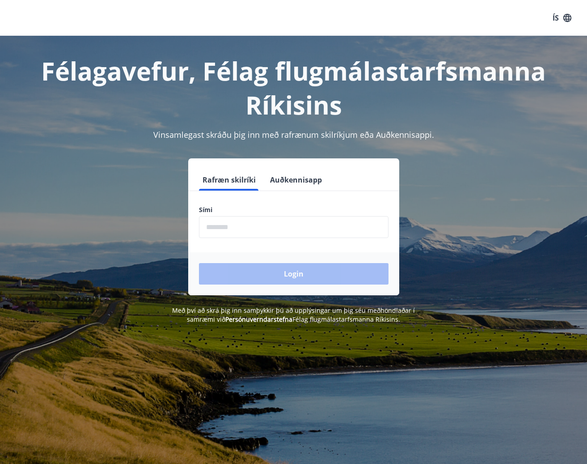
click at [239, 224] on input "phone" at bounding box center [294, 227] width 190 height 22
type input "********"
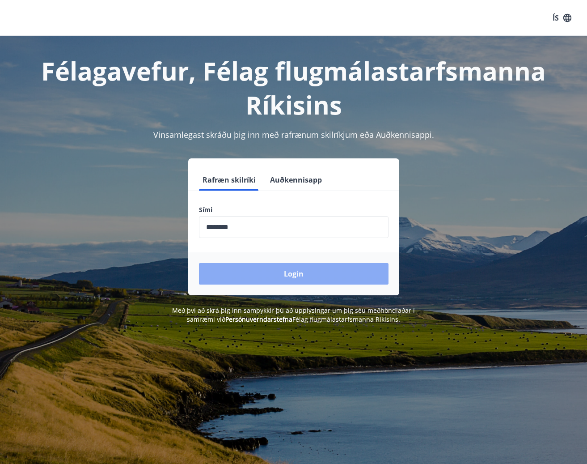
click at [294, 272] on button "Login" at bounding box center [294, 273] width 190 height 21
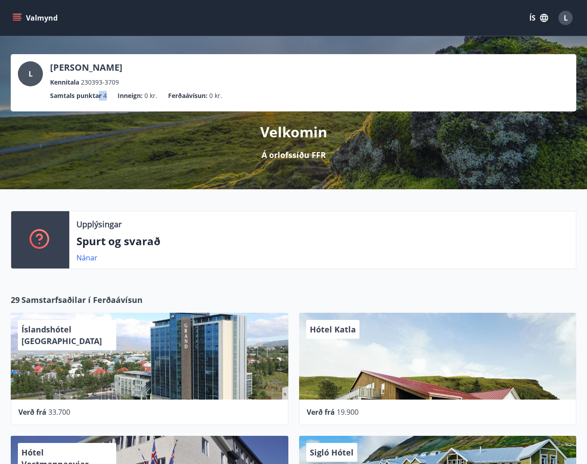
drag, startPoint x: 106, startPoint y: 93, endPoint x: 100, endPoint y: 95, distance: 6.4
click at [100, 95] on li "Samtals punktar 4" at bounding box center [78, 96] width 57 height 10
click at [232, 94] on ul "Samtals punktar 4 Inneign : 0 kr. Ferðaávísun : 0 kr." at bounding box center [293, 95] width 551 height 17
drag, startPoint x: 82, startPoint y: 98, endPoint x: 128, endPoint y: 104, distance: 46.9
click at [128, 104] on ul "Samtals punktar 4 Inneign : 0 kr. Ferðaávísun : 0 kr." at bounding box center [293, 95] width 551 height 17
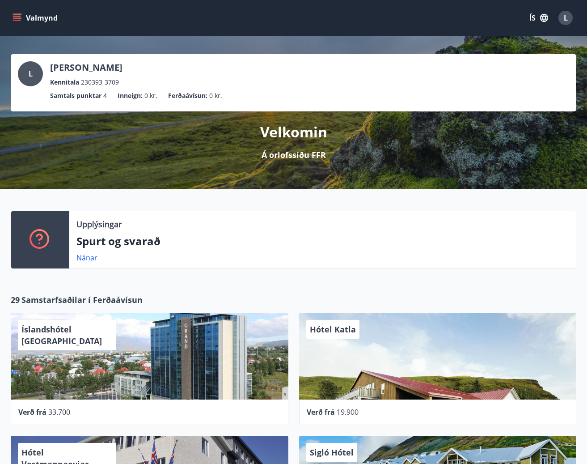
click at [226, 203] on div "Upplýsingar Spurt og svarað Nánar" at bounding box center [293, 237] width 587 height 96
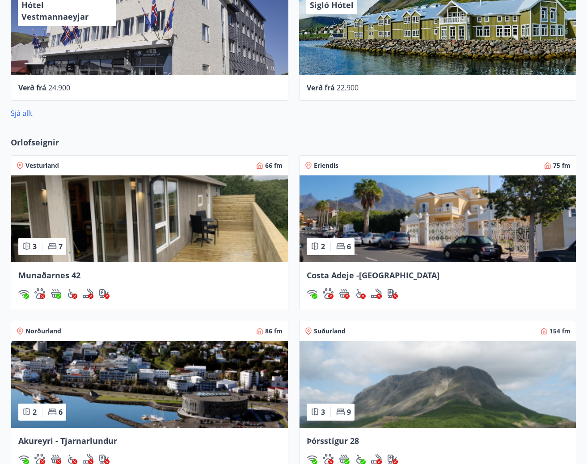
scroll to position [596, 0]
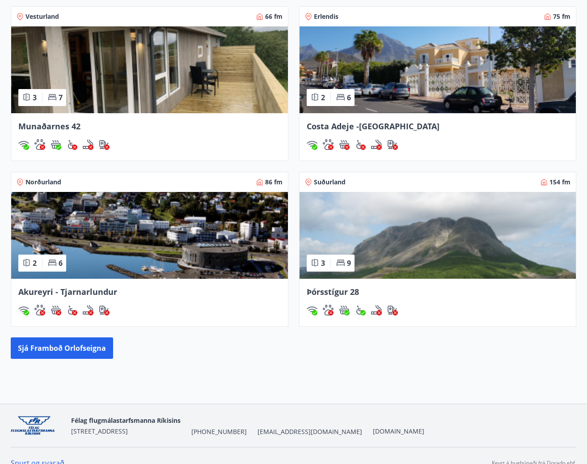
click at [403, 278] on img at bounding box center [438, 235] width 277 height 87
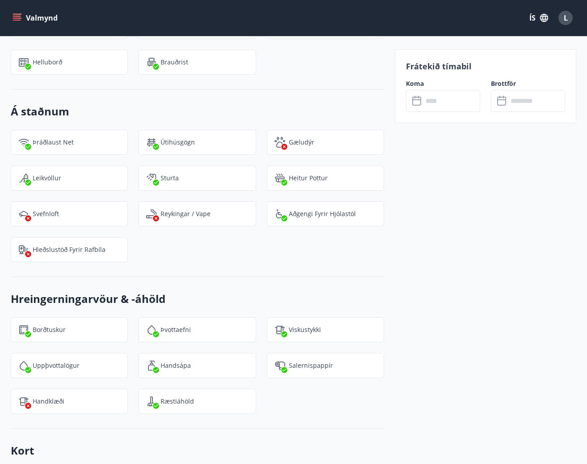
scroll to position [1043, 0]
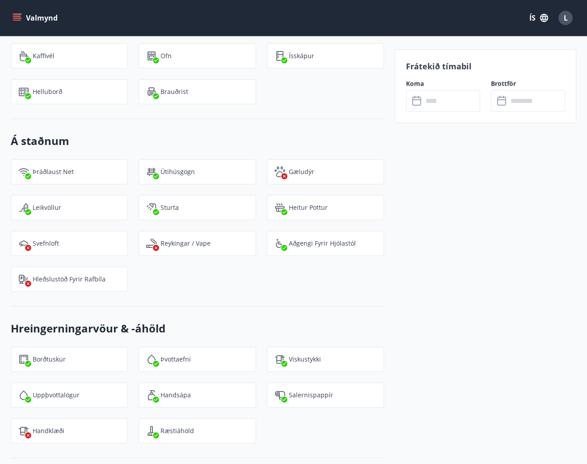
click at [428, 110] on input "text" at bounding box center [451, 101] width 57 height 22
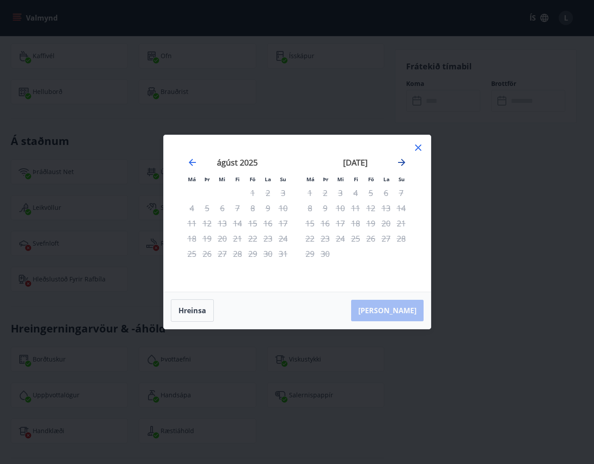
click at [400, 165] on icon "Move forward to switch to the next month." at bounding box center [401, 162] width 11 height 11
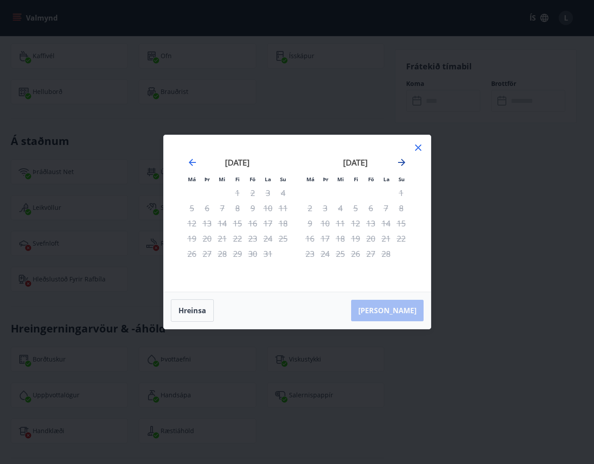
click at [400, 165] on icon "Move forward to switch to the next month." at bounding box center [401, 162] width 11 height 11
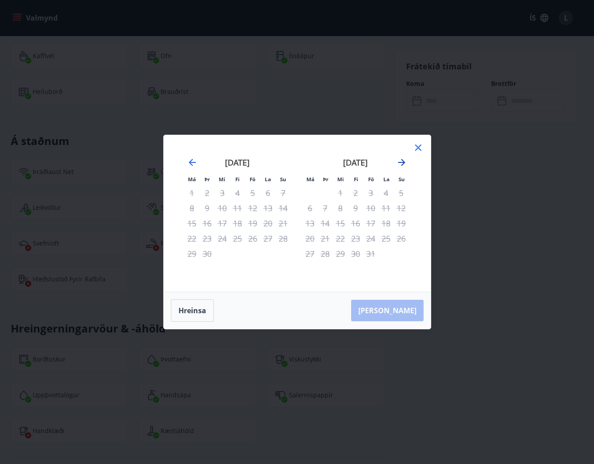
click at [400, 165] on icon "Move forward to switch to the next month." at bounding box center [401, 162] width 11 height 11
click at [416, 151] on icon at bounding box center [418, 147] width 11 height 11
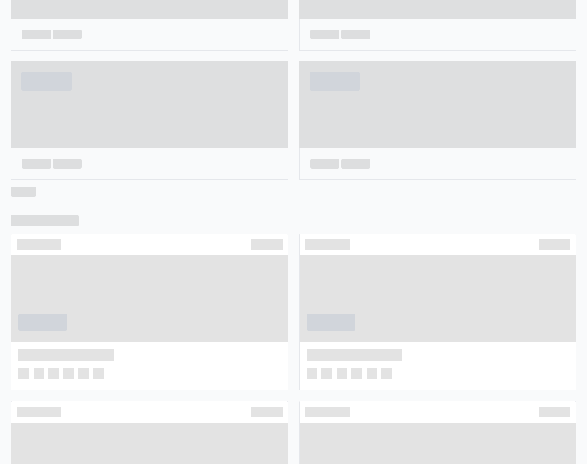
scroll to position [381, 0]
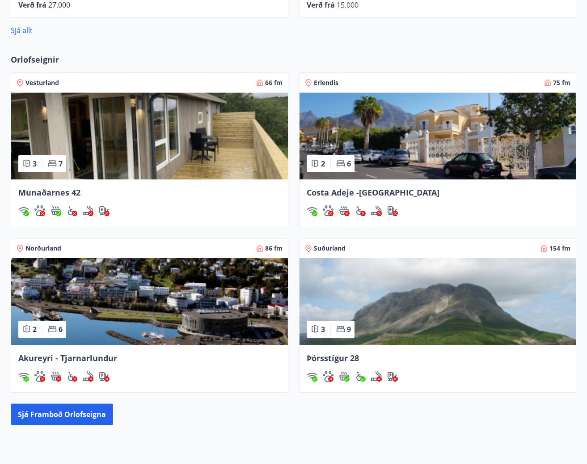
click at [399, 172] on img at bounding box center [438, 136] width 277 height 87
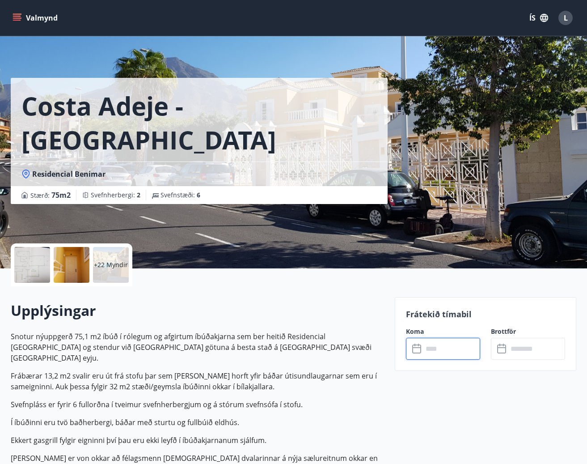
click at [435, 343] on input "text" at bounding box center [451, 349] width 57 height 22
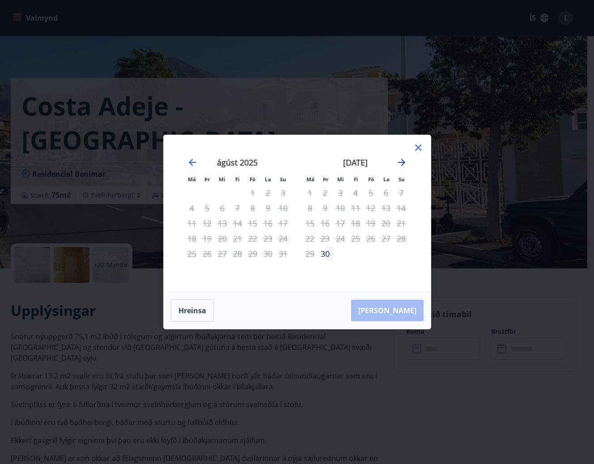
click at [403, 162] on icon "Move forward to switch to the next month." at bounding box center [401, 162] width 7 height 7
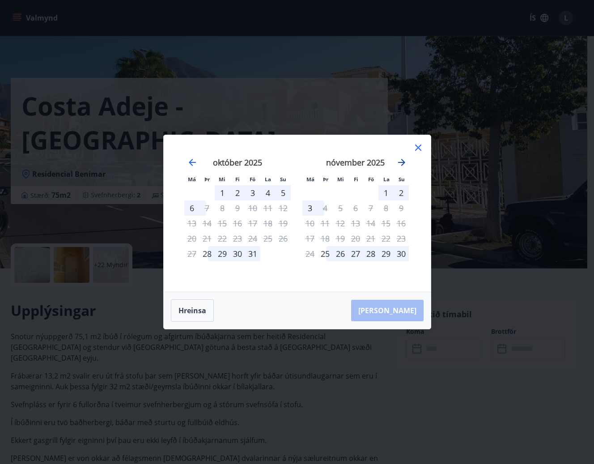
click at [403, 162] on icon "Move forward to switch to the next month." at bounding box center [401, 162] width 7 height 7
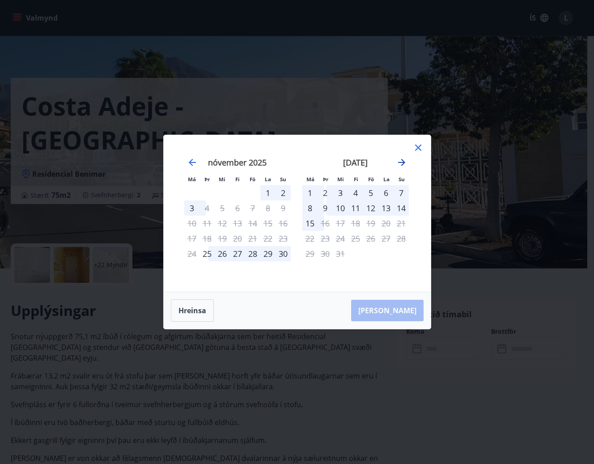
click at [403, 162] on icon "Move forward to switch to the next month." at bounding box center [401, 162] width 7 height 7
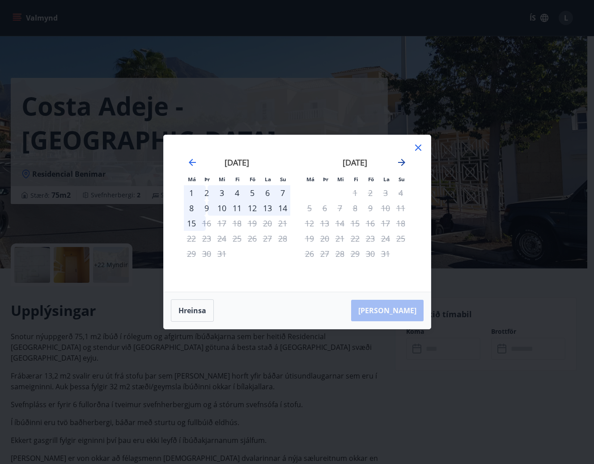
click at [403, 162] on icon "Move forward to switch to the next month." at bounding box center [401, 162] width 7 height 7
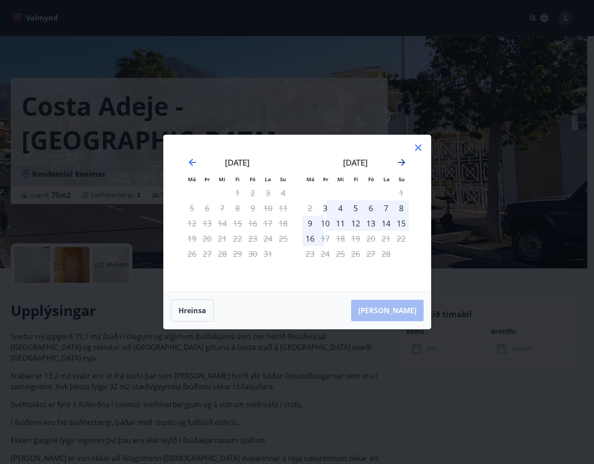
click at [403, 162] on icon "Move forward to switch to the next month." at bounding box center [401, 162] width 7 height 7
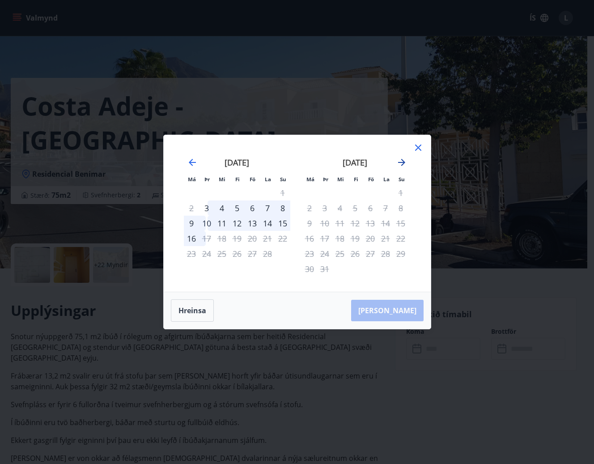
click at [403, 162] on icon "Move forward to switch to the next month." at bounding box center [401, 162] width 7 height 7
click at [195, 161] on icon "Move backward to switch to the previous month." at bounding box center [192, 162] width 11 height 11
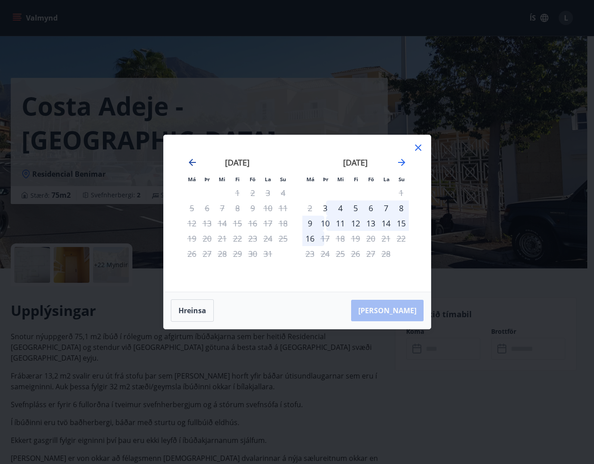
click at [190, 161] on icon "Move backward to switch to the previous month." at bounding box center [192, 162] width 7 height 7
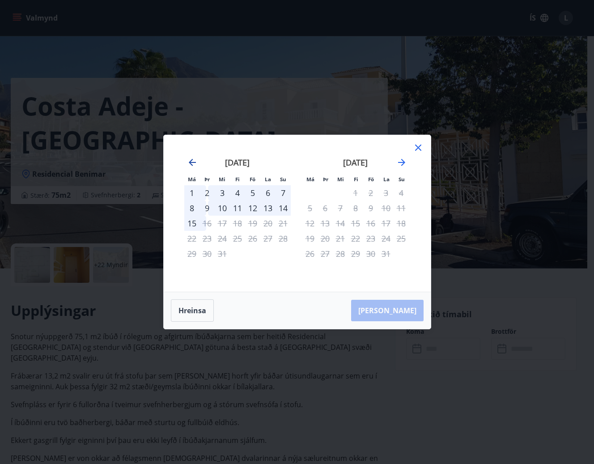
click at [190, 161] on icon "Move backward to switch to the previous month." at bounding box center [192, 162] width 7 height 7
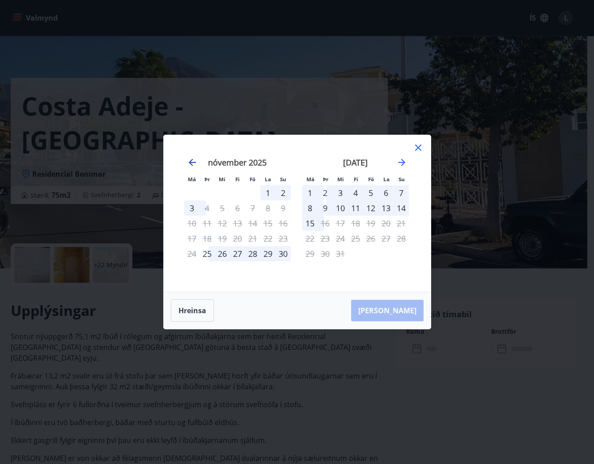
click at [190, 161] on icon "Move backward to switch to the previous month." at bounding box center [192, 162] width 7 height 7
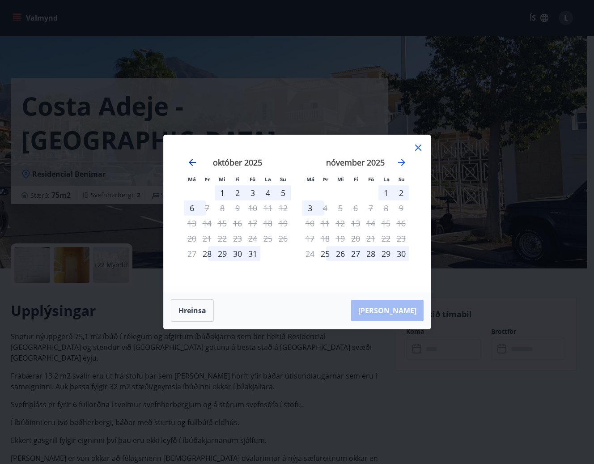
click at [190, 161] on icon "Move backward to switch to the previous month." at bounding box center [192, 162] width 7 height 7
click at [342, 195] on div "1" at bounding box center [340, 192] width 15 height 15
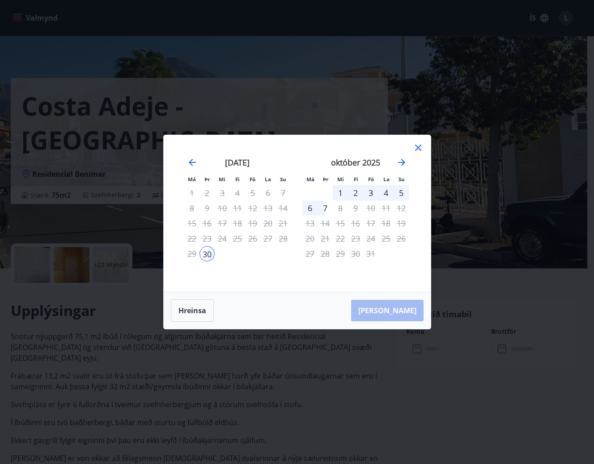
click at [400, 193] on div "5" at bounding box center [401, 192] width 15 height 15
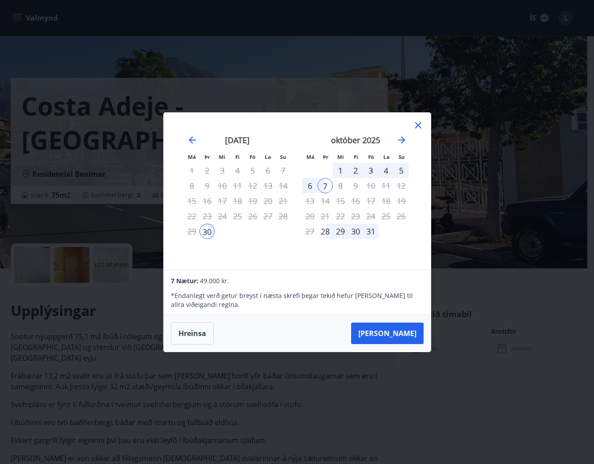
drag, startPoint x: 414, startPoint y: 127, endPoint x: 411, endPoint y: 131, distance: 5.8
click at [414, 127] on icon at bounding box center [418, 125] width 11 height 11
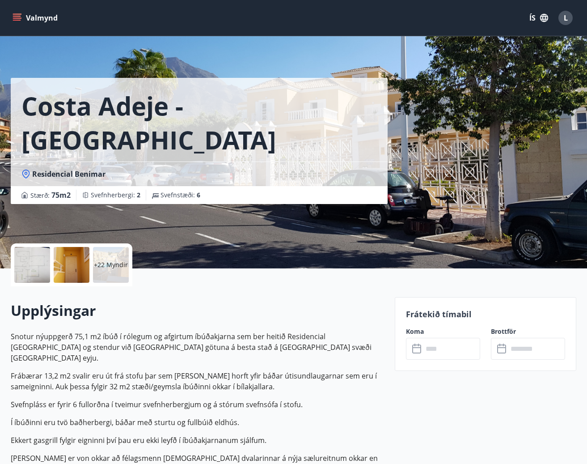
click at [307, 281] on div "+22 Myndir" at bounding box center [197, 264] width 373 height 43
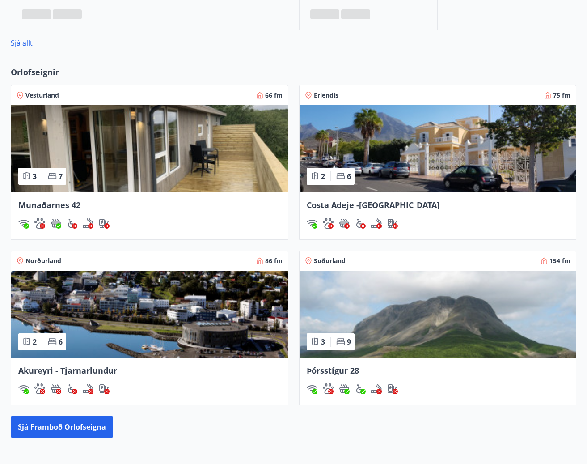
scroll to position [314, 0]
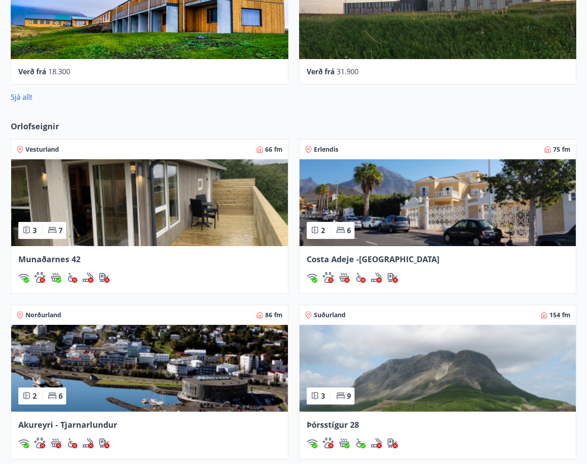
click at [123, 265] on div "Munaðarnes 42" at bounding box center [149, 269] width 277 height 47
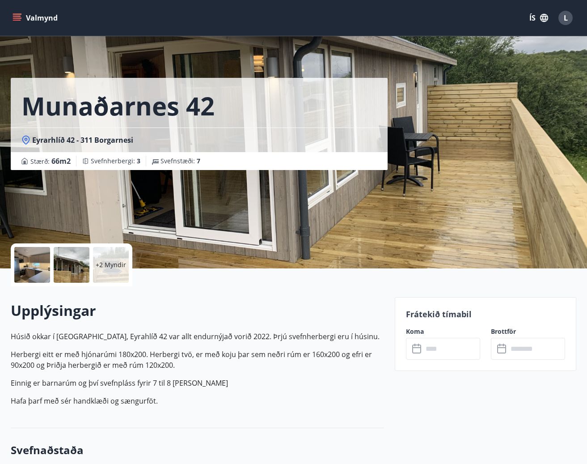
click at [442, 343] on input "text" at bounding box center [451, 349] width 57 height 22
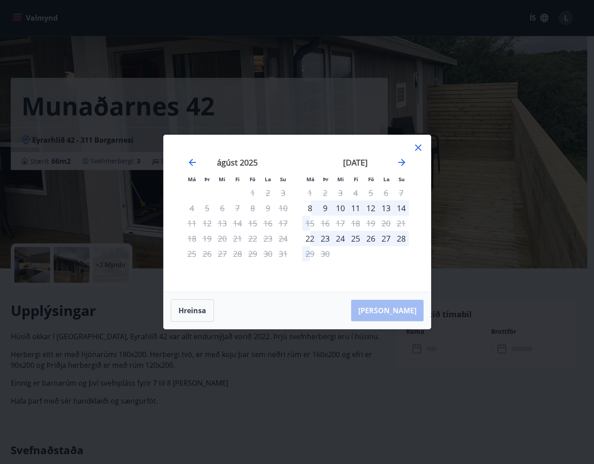
drag, startPoint x: 322, startPoint y: 206, endPoint x: 339, endPoint y: 208, distance: 17.5
click at [322, 206] on div "9" at bounding box center [325, 207] width 15 height 15
click at [402, 208] on div "14" at bounding box center [401, 207] width 15 height 15
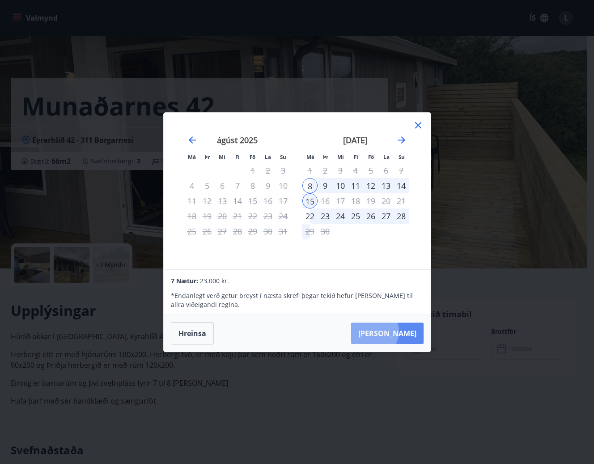
click at [400, 331] on button "[PERSON_NAME]" at bounding box center [387, 332] width 72 height 21
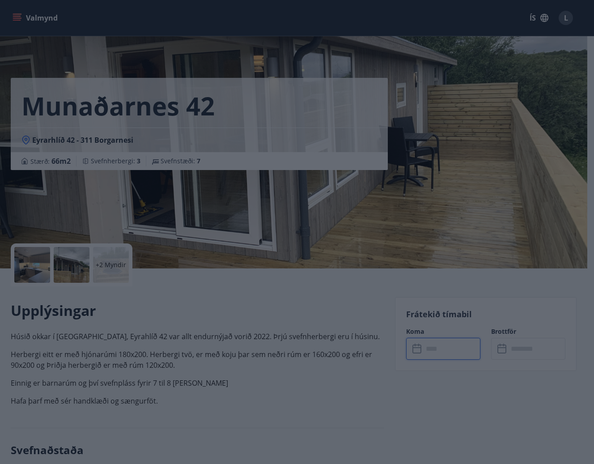
type input "******"
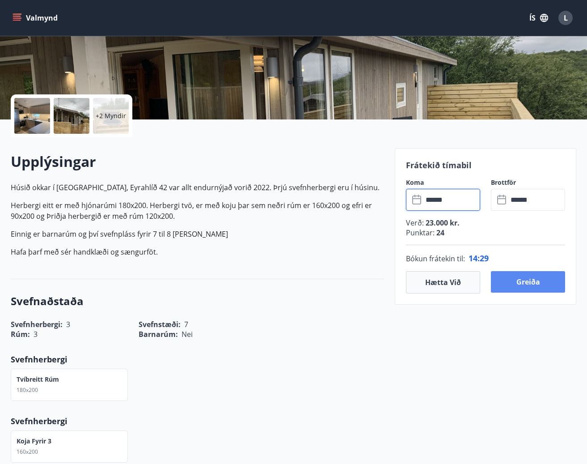
click at [532, 284] on button "Greiða" at bounding box center [528, 281] width 74 height 21
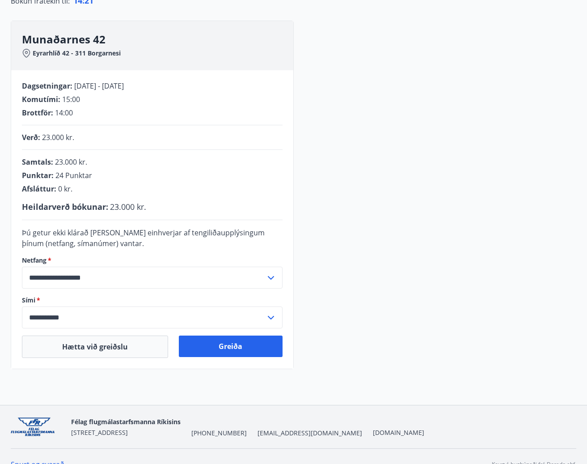
scroll to position [116, 0]
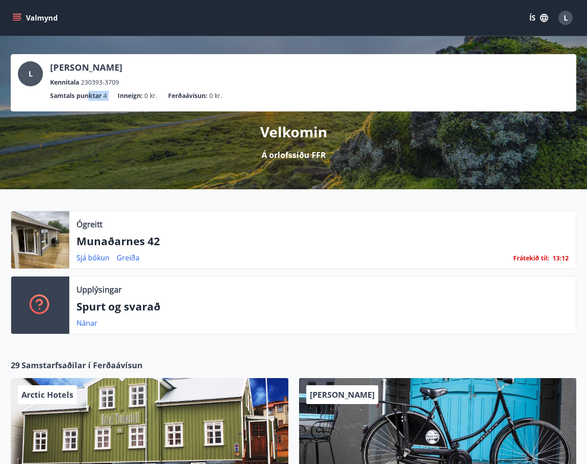
drag, startPoint x: 114, startPoint y: 96, endPoint x: 89, endPoint y: 97, distance: 24.6
click at [89, 97] on ul "Samtals punktar 4 Inneign : 0 kr. Ferðaávísun : 0 kr." at bounding box center [293, 95] width 551 height 17
click at [89, 97] on p "Samtals punktar" at bounding box center [75, 96] width 51 height 10
click at [92, 321] on link "Nánar" at bounding box center [86, 323] width 21 height 10
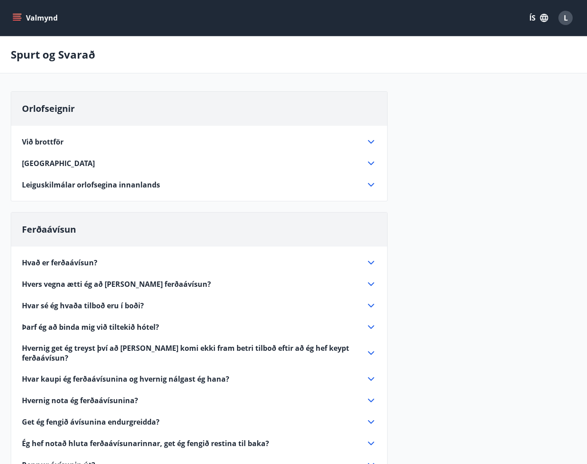
click at [374, 183] on icon at bounding box center [371, 184] width 11 height 11
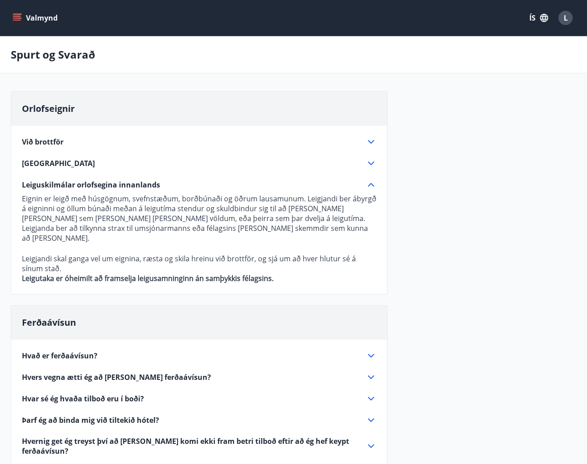
click at [21, 16] on icon "menu" at bounding box center [17, 16] width 8 height 1
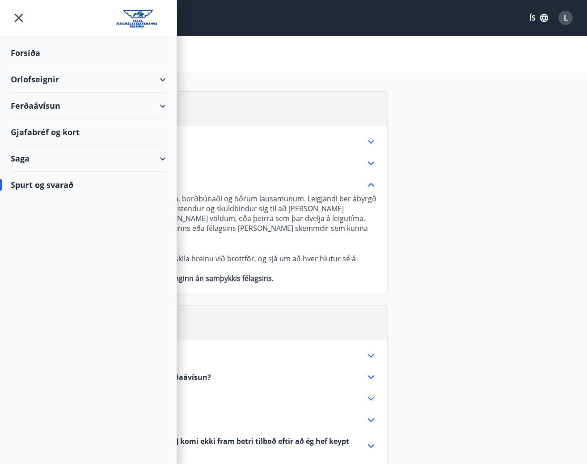
click at [166, 160] on icon at bounding box center [162, 158] width 11 height 11
click at [37, 237] on div "Punktar" at bounding box center [88, 237] width 141 height 19
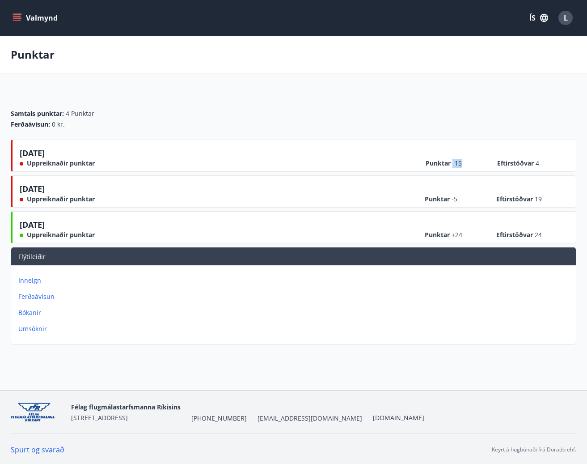
drag, startPoint x: 468, startPoint y: 165, endPoint x: 460, endPoint y: 166, distance: 8.1
click at [450, 165] on span "Punktar -15" at bounding box center [448, 163] width 45 height 9
drag, startPoint x: 463, startPoint y: 203, endPoint x: 451, endPoint y: 203, distance: 12.1
click at [451, 203] on span "Punktar -5" at bounding box center [447, 199] width 45 height 9
click at [474, 229] on div "Punktar +24 Eftirstöðvar 24" at bounding box center [497, 231] width 144 height 16
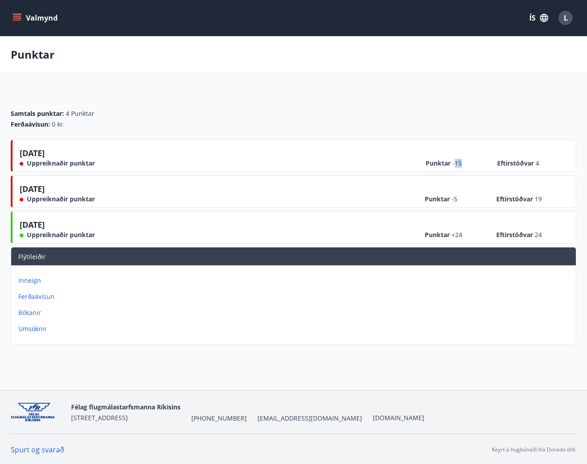
drag, startPoint x: 464, startPoint y: 167, endPoint x: 456, endPoint y: 166, distance: 7.6
click at [456, 166] on span "Punktar -15" at bounding box center [448, 163] width 45 height 9
click at [471, 168] on div "[DATE] Uppreiknaðir punktar Punktar -15 Eftirstöðvar 4" at bounding box center [294, 156] width 566 height 32
drag, startPoint x: 460, startPoint y: 202, endPoint x: 451, endPoint y: 201, distance: 8.5
click at [451, 201] on span "Punktar -5" at bounding box center [447, 199] width 45 height 9
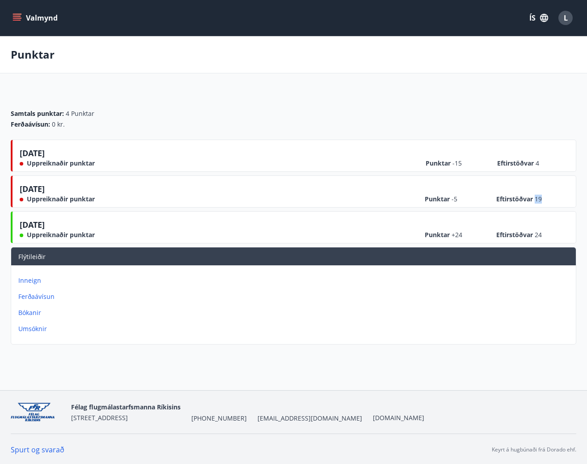
drag, startPoint x: 540, startPoint y: 199, endPoint x: 531, endPoint y: 204, distance: 10.6
click at [534, 200] on span "Eftirstöðvar 19" at bounding box center [519, 199] width 46 height 9
drag, startPoint x: 466, startPoint y: 235, endPoint x: 401, endPoint y: 234, distance: 64.9
click at [458, 235] on span "Punktar +24" at bounding box center [447, 234] width 45 height 9
drag, startPoint x: 61, startPoint y: 219, endPoint x: 81, endPoint y: 223, distance: 20.1
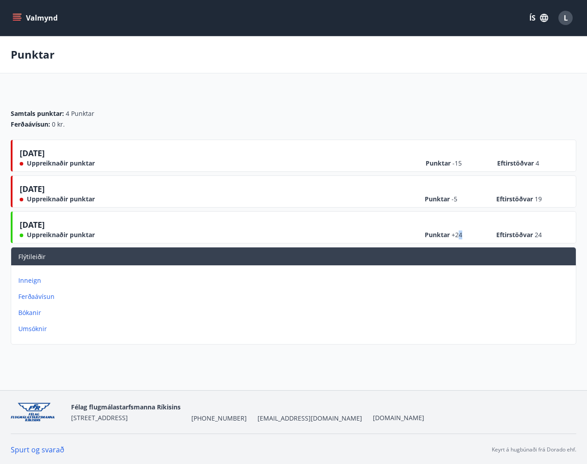
click at [10, 220] on div "Samtals punktar : 4 Punktar Ferðaávísun : 0 kr. [DATE] Uppreiknaðir punktar Pun…" at bounding box center [293, 219] width 587 height 257
drag, startPoint x: 544, startPoint y: 237, endPoint x: 536, endPoint y: 239, distance: 8.2
click at [536, 239] on div "[DATE] Uppreiknaðir punktar Punktar +24 Eftirstöðvar 24" at bounding box center [294, 227] width 566 height 32
click at [495, 239] on div "Punktar +24 Eftirstöðvar 24" at bounding box center [497, 231] width 144 height 16
drag, startPoint x: 555, startPoint y: 163, endPoint x: 537, endPoint y: 163, distance: 18.3
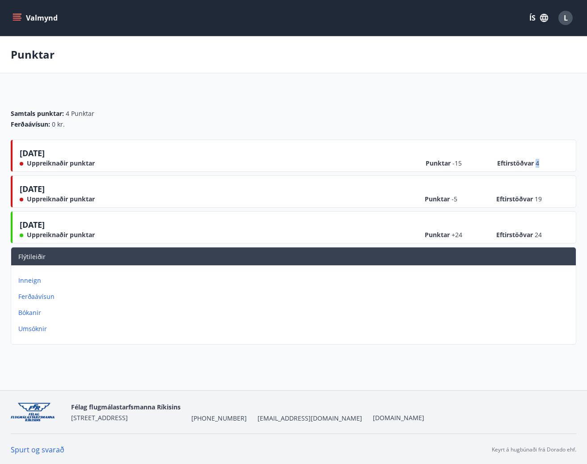
click at [537, 163] on div "Punktar -15 Eftirstöðvar 4" at bounding box center [497, 160] width 143 height 16
click at [464, 169] on div "[DATE] Uppreiknaðir punktar Punktar -15 Eftirstöðvar 4" at bounding box center [294, 156] width 566 height 32
drag, startPoint x: 464, startPoint y: 165, endPoint x: 450, endPoint y: 164, distance: 14.3
click at [450, 164] on span "Punktar -15" at bounding box center [448, 163] width 45 height 9
click at [463, 196] on span "Punktar -5" at bounding box center [447, 199] width 45 height 9
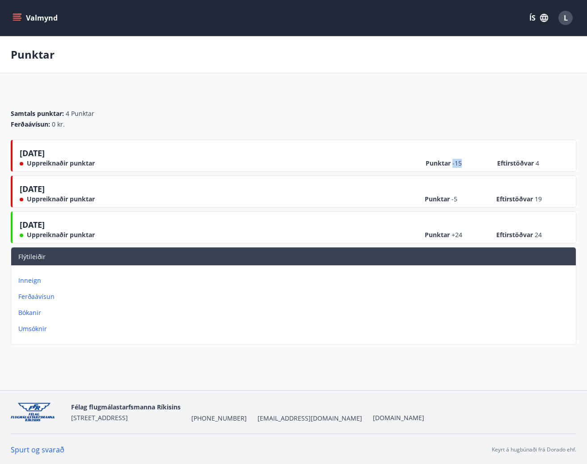
drag, startPoint x: 461, startPoint y: 161, endPoint x: 453, endPoint y: 165, distance: 8.2
click at [453, 165] on span "-15" at bounding box center [457, 163] width 9 height 8
drag, startPoint x: 460, startPoint y: 199, endPoint x: 452, endPoint y: 204, distance: 9.2
click at [452, 204] on div "[DATE] Uppreiknaðir punktar Punktar -5 Eftirstöðvar 19" at bounding box center [294, 191] width 566 height 32
click at [460, 197] on span "Punktar -5" at bounding box center [447, 199] width 45 height 9
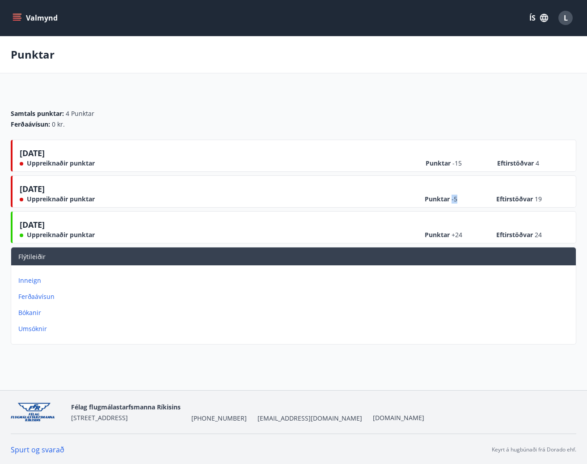
drag, startPoint x: 460, startPoint y: 199, endPoint x: 454, endPoint y: 202, distance: 6.8
click at [453, 202] on span "Punktar -5" at bounding box center [447, 199] width 45 height 9
click at [473, 198] on div "Punktar -5 Eftirstöðvar 19" at bounding box center [497, 195] width 144 height 16
click at [346, 111] on div "Samtals punktar : 4 Punktar Ferðaávísun : 0 kr." at bounding box center [294, 119] width 566 height 20
click at [18, 20] on icon "menu" at bounding box center [17, 20] width 8 height 1
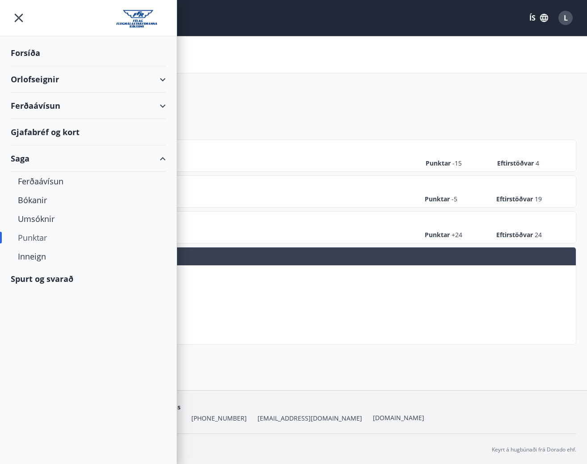
click at [32, 73] on div "Orlofseignir" at bounding box center [88, 79] width 155 height 26
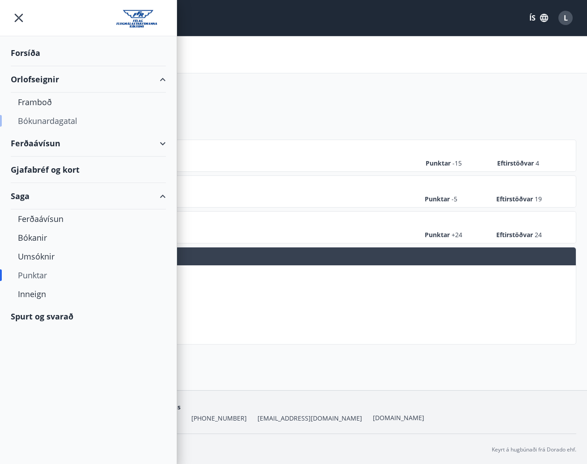
click at [50, 120] on div "Bókunardagatal" at bounding box center [88, 120] width 141 height 19
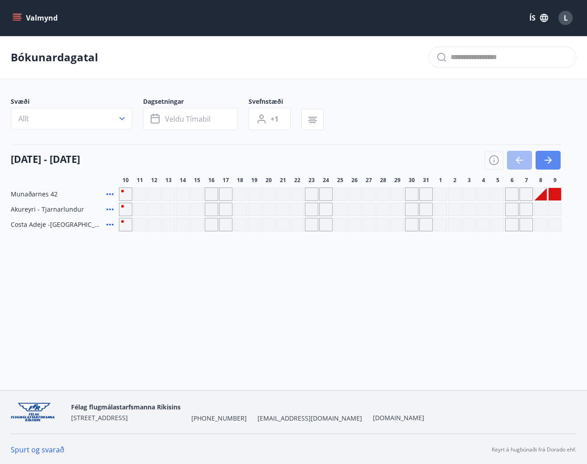
click at [545, 164] on icon "button" at bounding box center [548, 160] width 11 height 11
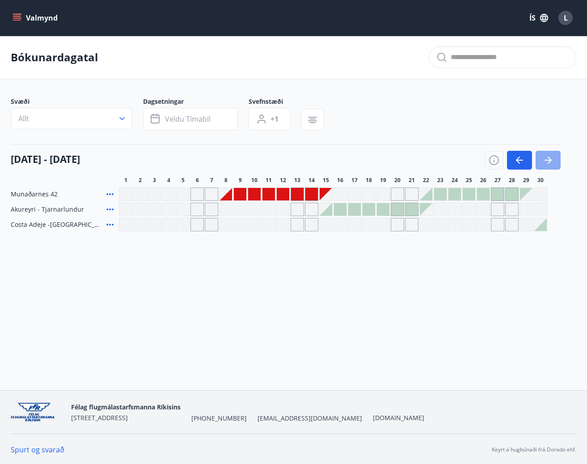
click at [545, 164] on icon "button" at bounding box center [548, 160] width 11 height 11
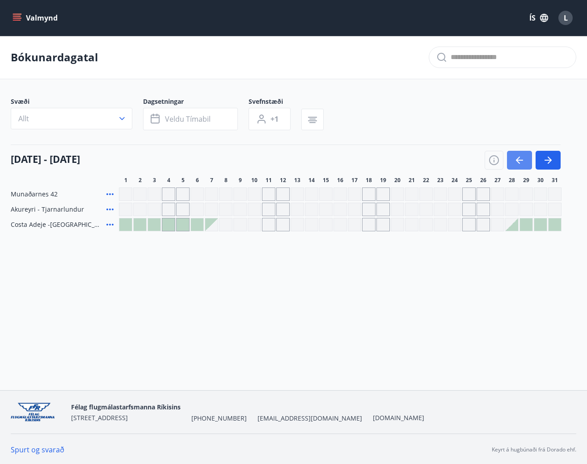
click at [521, 161] on icon "button" at bounding box center [519, 160] width 7 height 1
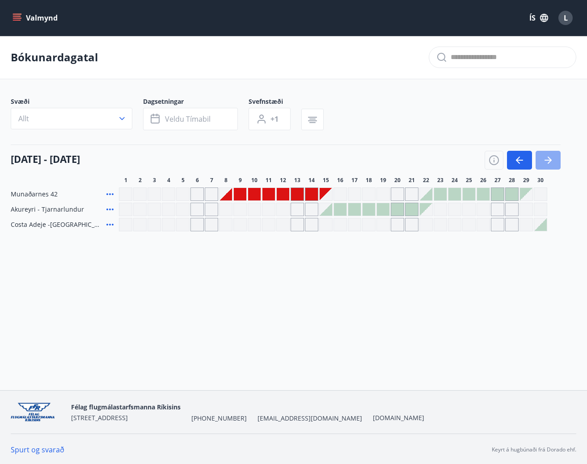
click at [556, 160] on button "button" at bounding box center [548, 160] width 25 height 19
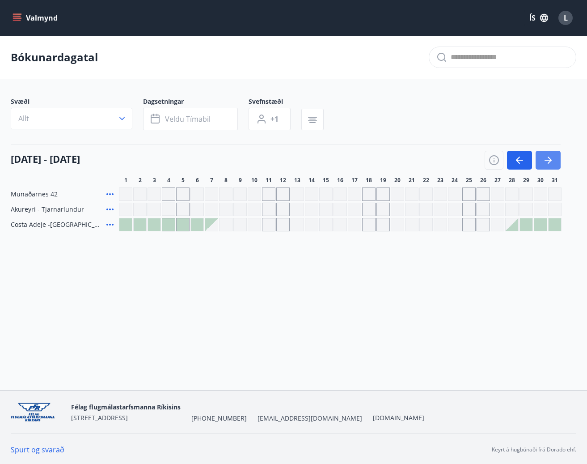
click at [556, 160] on button "button" at bounding box center [548, 160] width 25 height 19
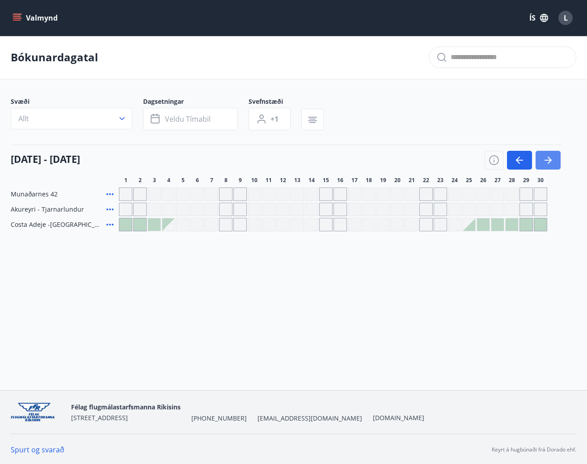
click at [556, 160] on button "button" at bounding box center [548, 160] width 25 height 19
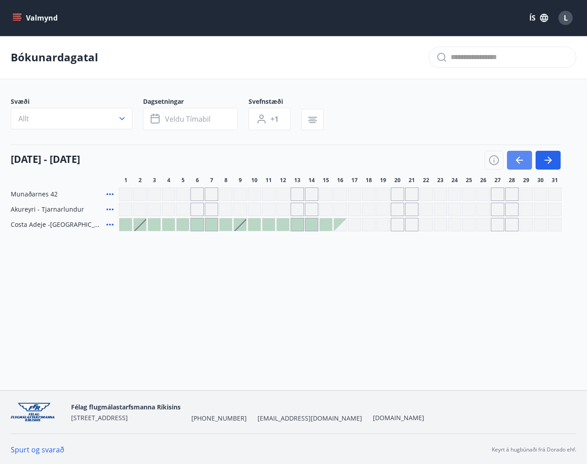
click at [523, 160] on icon "button" at bounding box center [519, 160] width 7 height 1
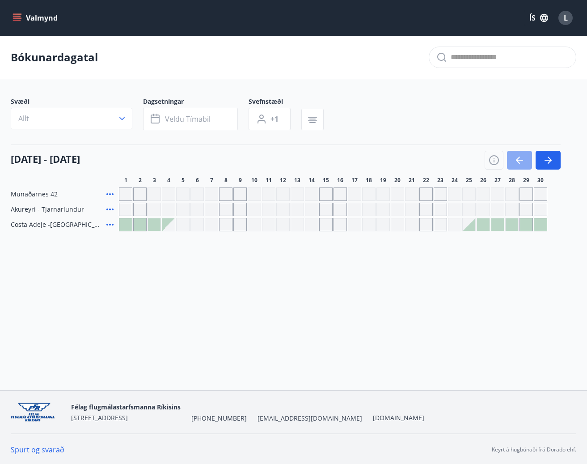
click at [523, 160] on icon "button" at bounding box center [519, 160] width 7 height 1
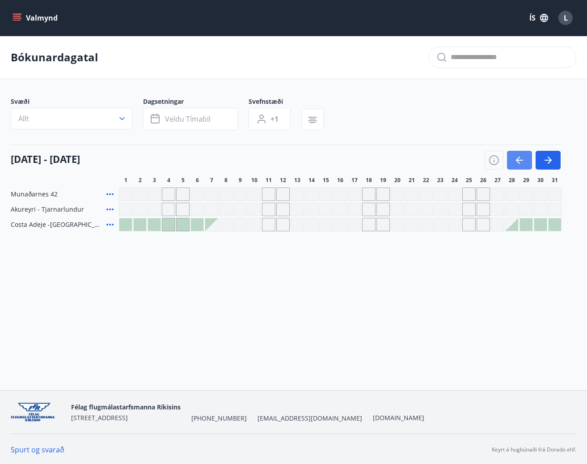
click at [523, 160] on icon "button" at bounding box center [519, 160] width 7 height 1
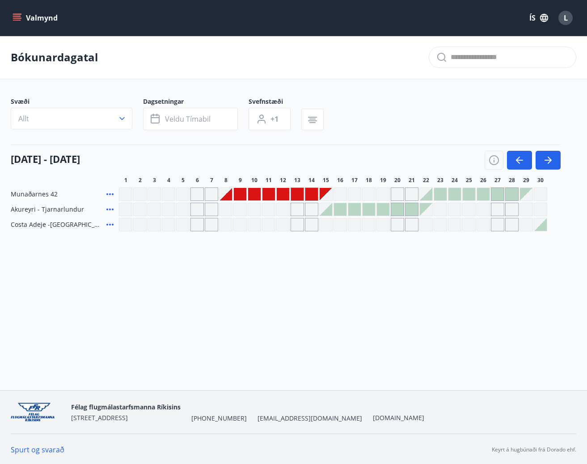
click at [110, 195] on icon at bounding box center [109, 194] width 7 height 2
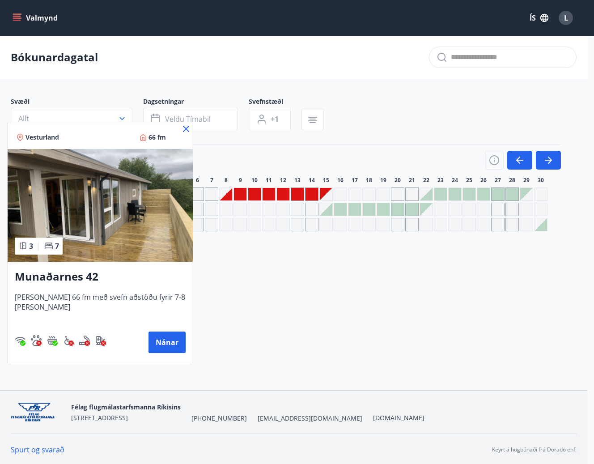
drag, startPoint x: 181, startPoint y: 130, endPoint x: 204, endPoint y: 206, distance: 79.5
click at [183, 130] on icon at bounding box center [186, 129] width 6 height 6
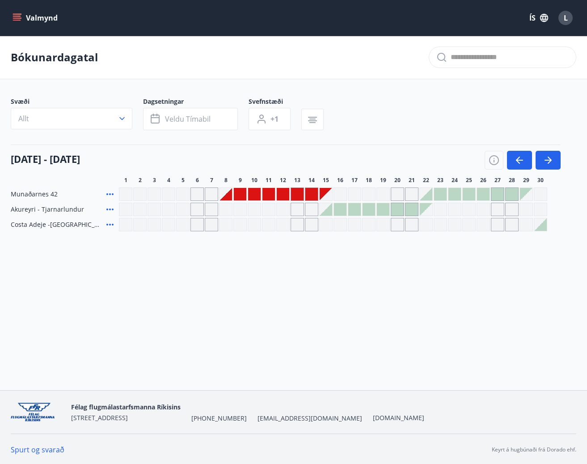
click at [309, 330] on div "Valmynd ÍS L Bókunardagatal Svæði Allt Dagsetningar Veldu tímabil Svefnstæði +1…" at bounding box center [293, 195] width 587 height 390
click at [548, 160] on icon "button" at bounding box center [548, 160] width 7 height 1
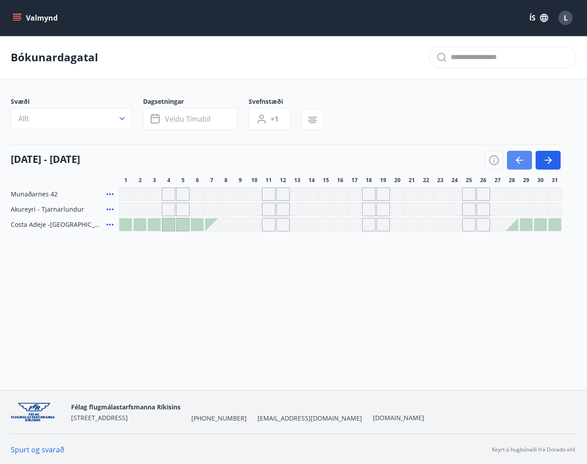
click at [521, 164] on icon "button" at bounding box center [519, 160] width 11 height 11
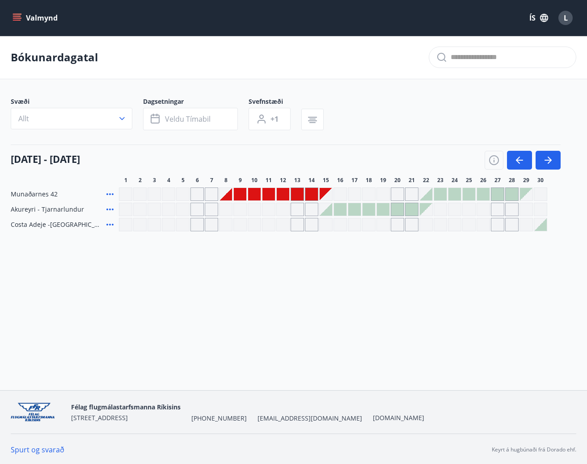
click at [486, 198] on div at bounding box center [483, 194] width 13 height 13
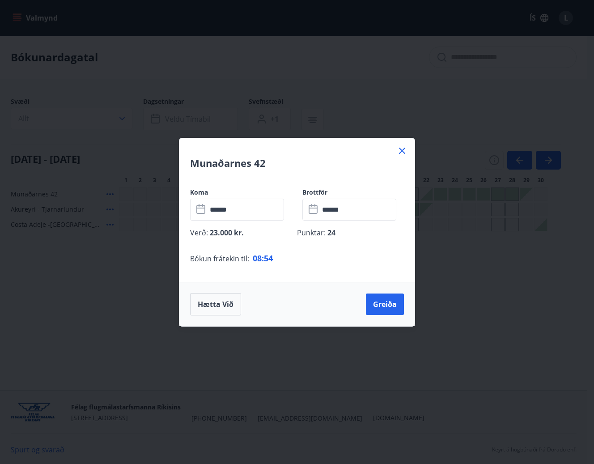
click at [402, 156] on icon at bounding box center [402, 150] width 11 height 11
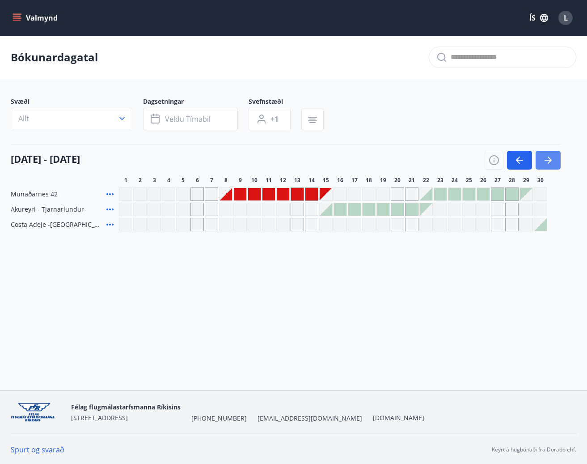
click at [550, 159] on icon "button" at bounding box center [550, 160] width 4 height 7
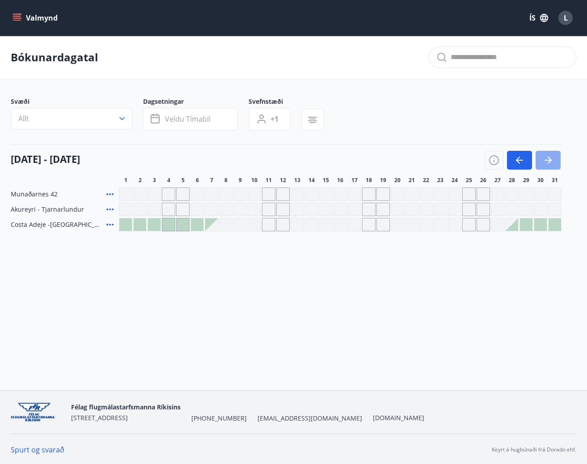
click at [550, 159] on icon "button" at bounding box center [550, 160] width 4 height 7
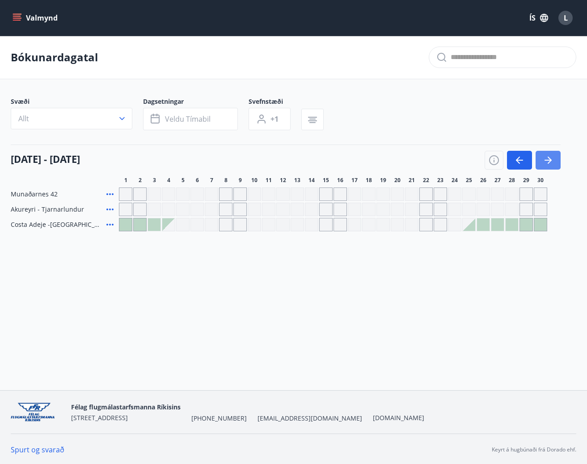
click at [550, 159] on icon "button" at bounding box center [550, 160] width 4 height 7
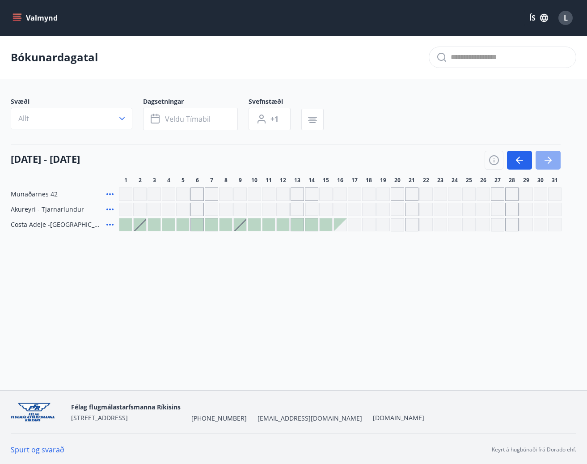
click at [550, 159] on icon "button" at bounding box center [550, 160] width 4 height 7
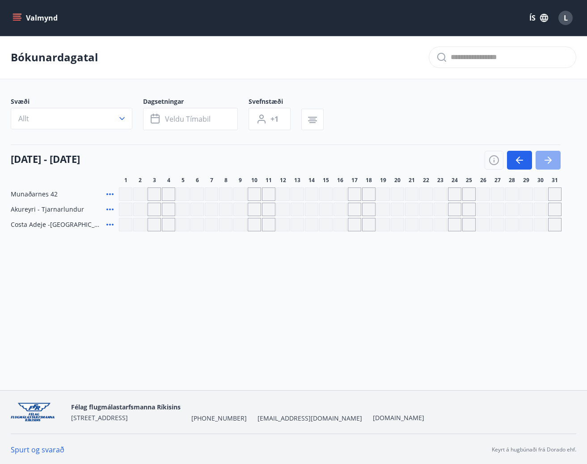
click at [550, 159] on icon "button" at bounding box center [550, 160] width 4 height 7
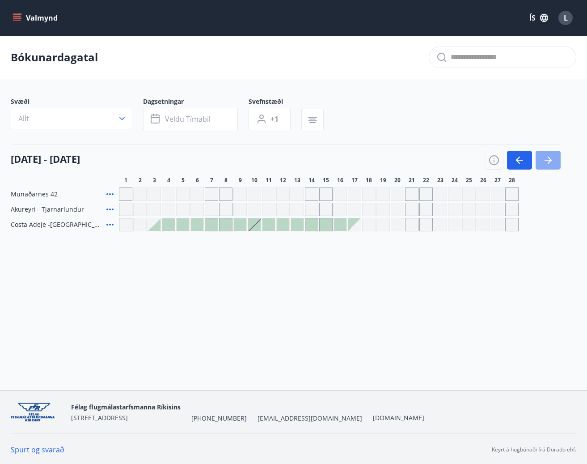
click at [550, 159] on icon "button" at bounding box center [550, 160] width 4 height 7
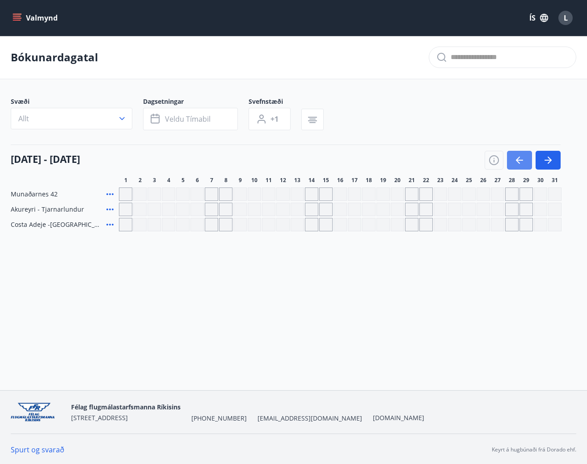
click at [523, 158] on icon "button" at bounding box center [519, 160] width 11 height 11
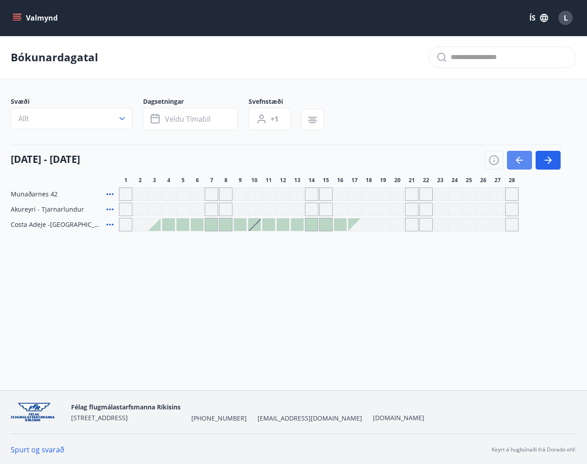
click at [523, 158] on icon "button" at bounding box center [519, 160] width 11 height 11
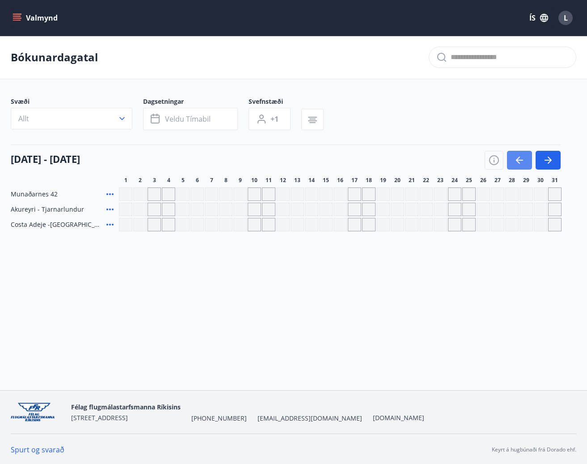
click at [523, 158] on icon "button" at bounding box center [519, 160] width 11 height 11
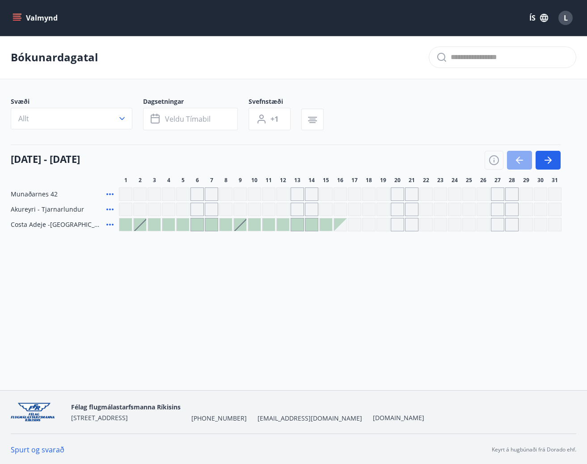
click at [523, 158] on icon "button" at bounding box center [519, 160] width 11 height 11
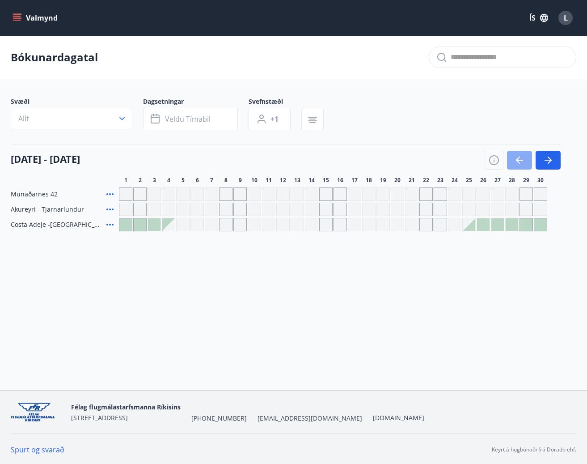
click at [523, 158] on icon "button" at bounding box center [519, 160] width 11 height 11
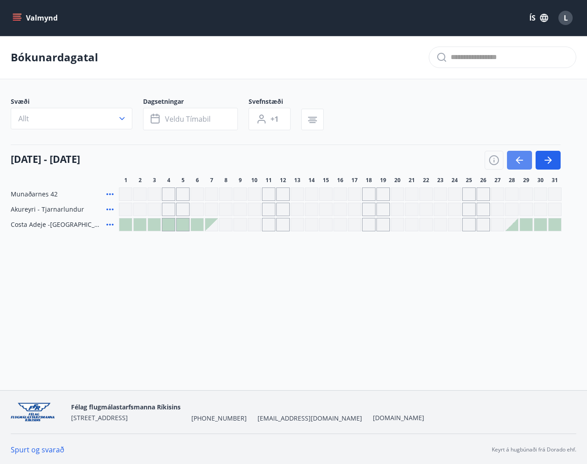
click at [523, 158] on icon "button" at bounding box center [519, 160] width 11 height 11
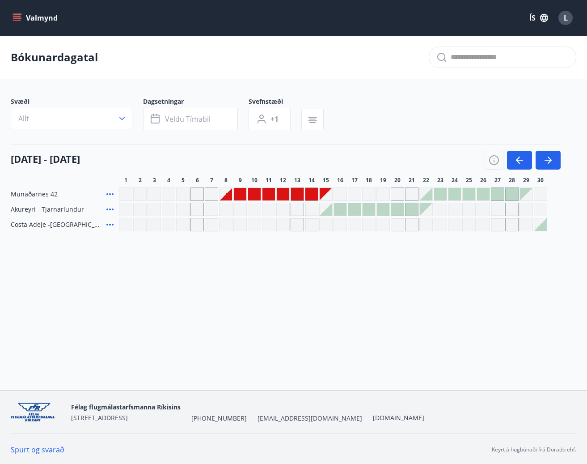
click at [271, 195] on div at bounding box center [269, 194] width 13 height 13
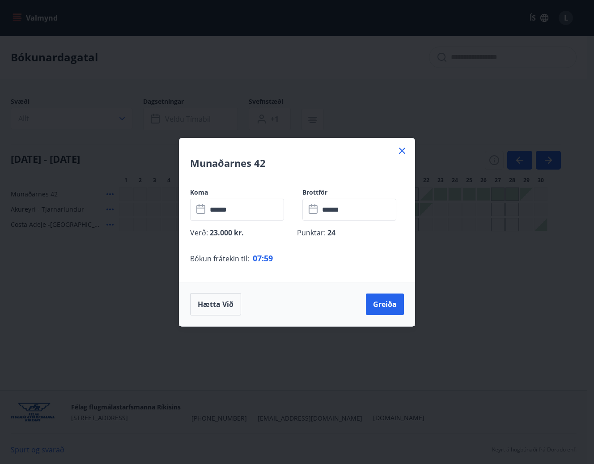
click at [404, 151] on icon at bounding box center [402, 150] width 11 height 11
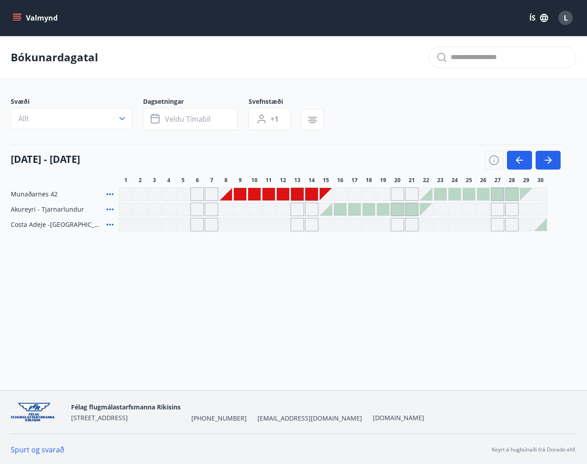
click at [229, 197] on div at bounding box center [226, 194] width 13 height 13
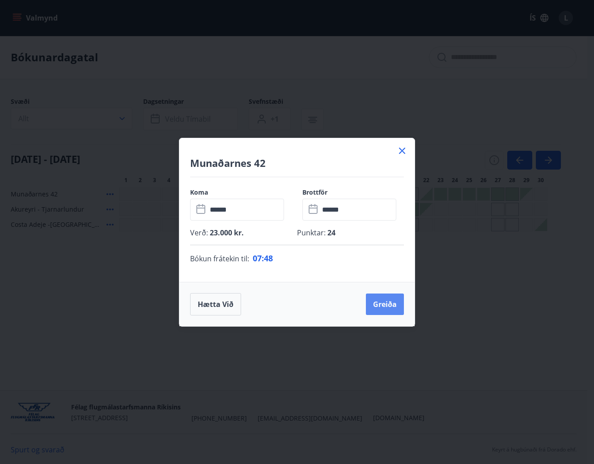
click at [382, 300] on button "Greiða" at bounding box center [385, 303] width 38 height 21
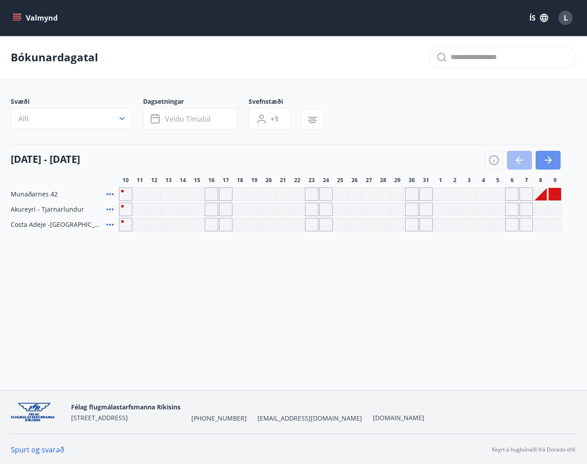
drag, startPoint x: 550, startPoint y: 162, endPoint x: 531, endPoint y: 173, distance: 21.4
click at [550, 162] on icon "button" at bounding box center [550, 160] width 4 height 7
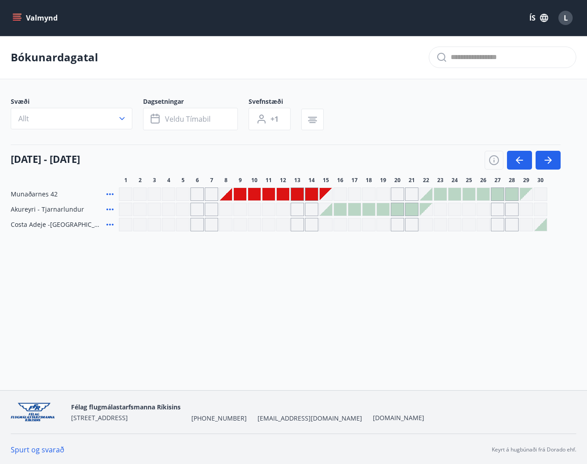
click at [236, 190] on div at bounding box center [240, 194] width 13 height 13
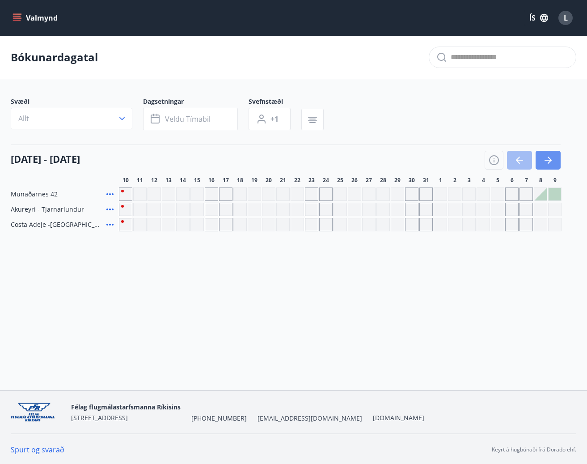
drag, startPoint x: 553, startPoint y: 162, endPoint x: 415, endPoint y: 200, distance: 142.9
click at [553, 162] on icon "button" at bounding box center [548, 160] width 11 height 11
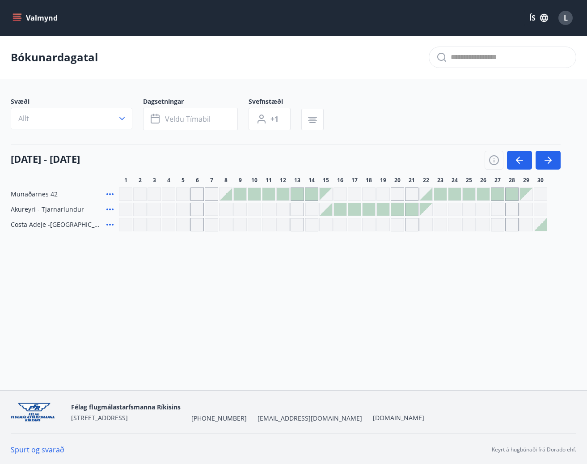
click at [282, 192] on div at bounding box center [283, 194] width 13 height 13
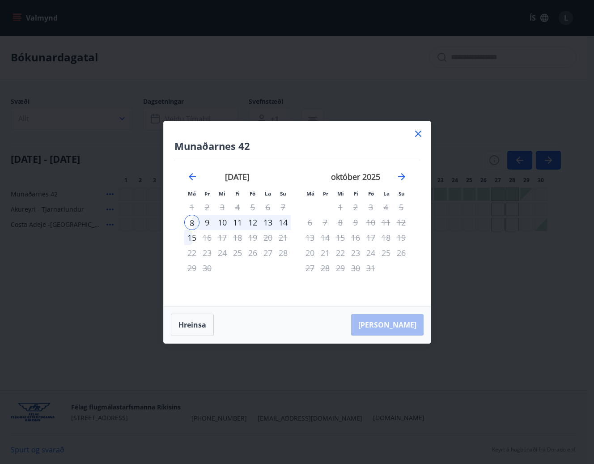
click at [414, 133] on icon at bounding box center [418, 133] width 11 height 11
